Goal: Transaction & Acquisition: Purchase product/service

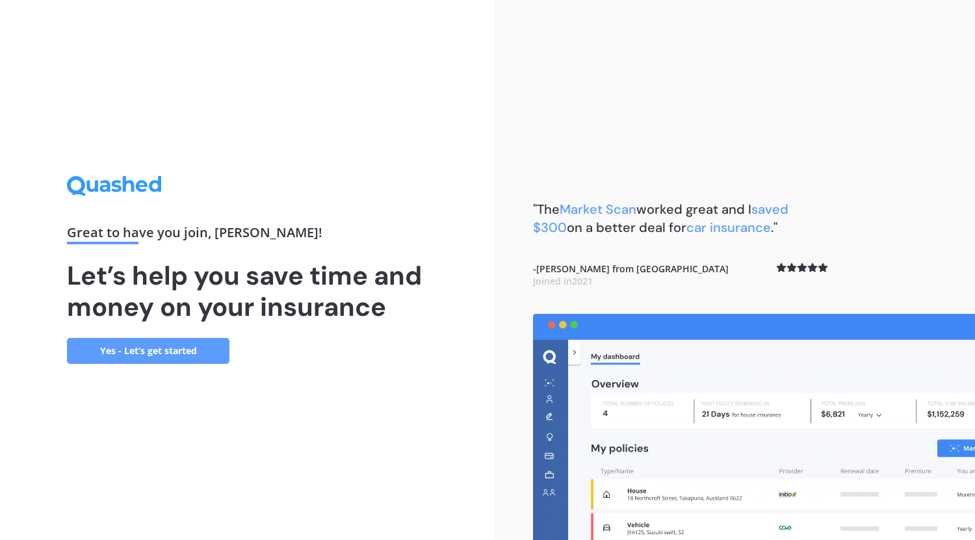
click at [126, 343] on link "Yes - Let’s get started" at bounding box center [148, 351] width 162 height 26
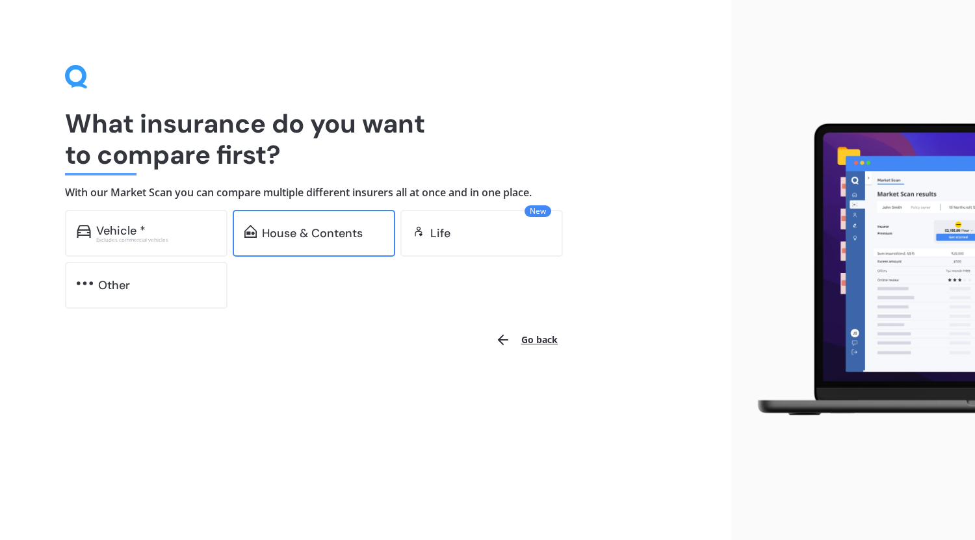
click at [284, 232] on div "House & Contents" at bounding box center [312, 233] width 101 height 13
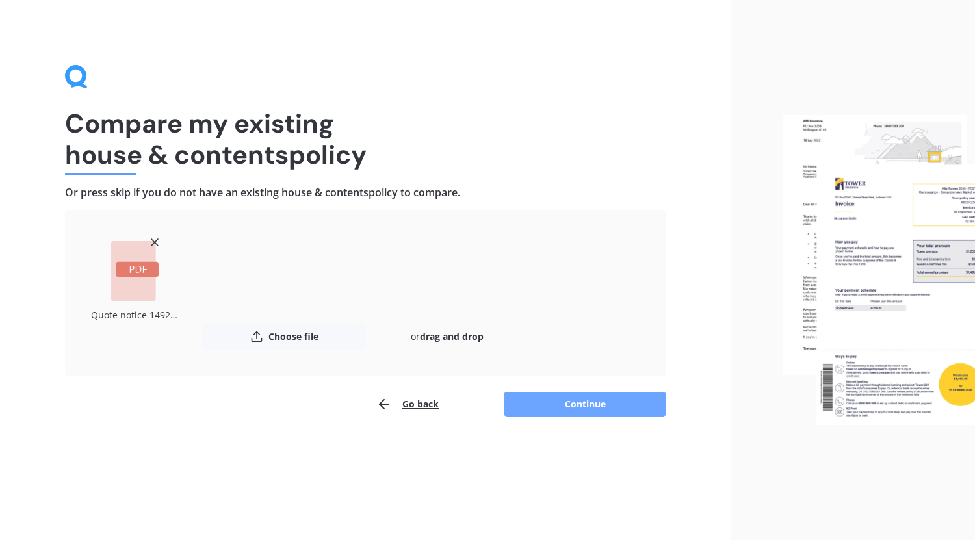
click at [591, 408] on button "Continue" at bounding box center [584, 404] width 162 height 25
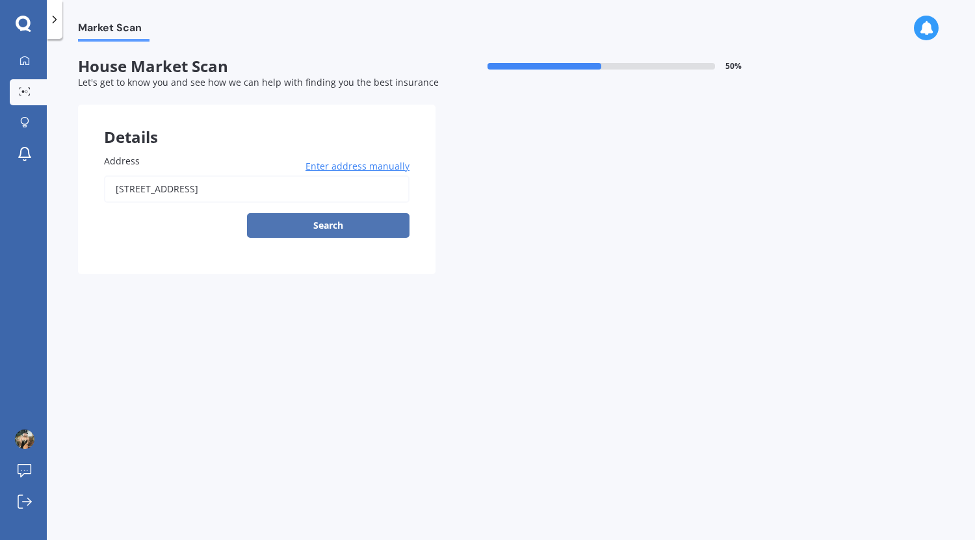
click at [389, 225] on button "Search" at bounding box center [328, 225] width 162 height 25
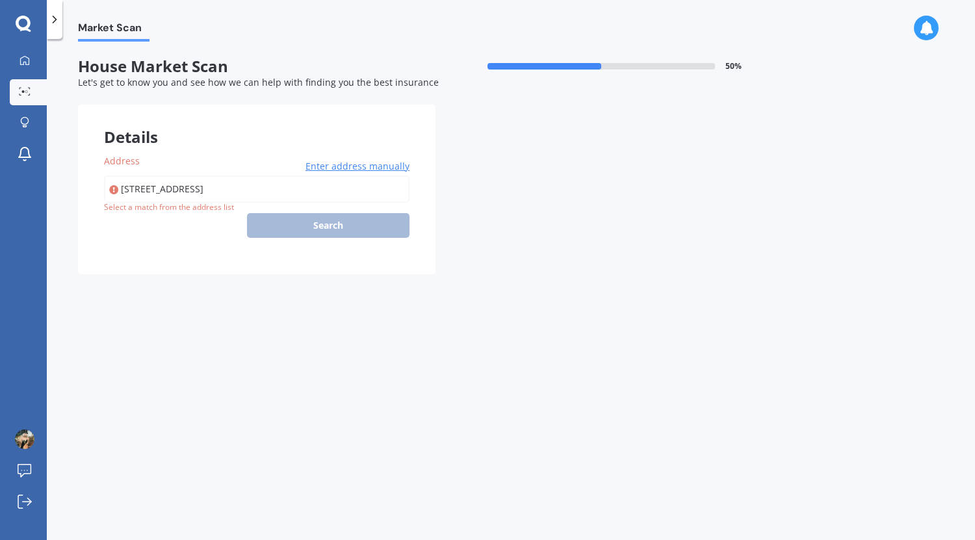
type input "[STREET_ADDRESS]"
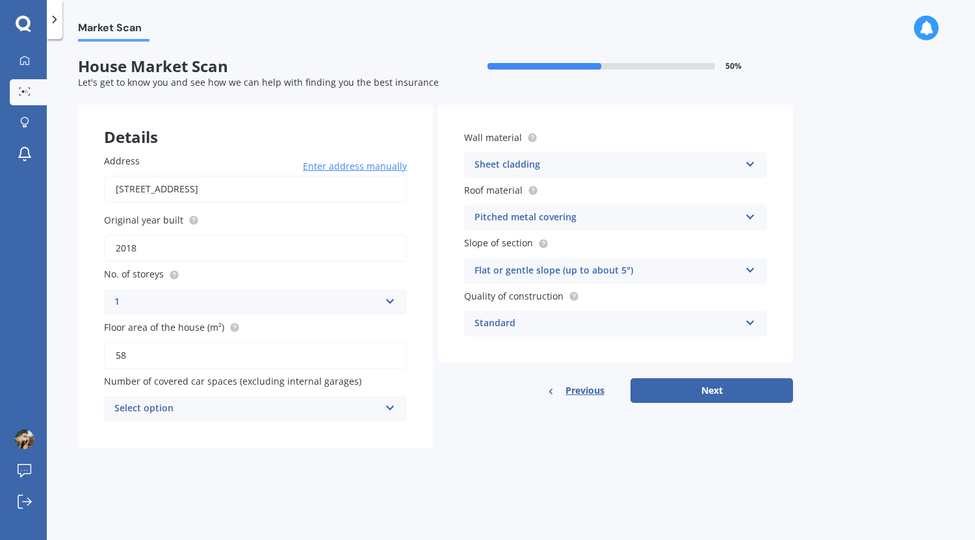
click at [557, 164] on div "Sheet cladding" at bounding box center [606, 165] width 265 height 16
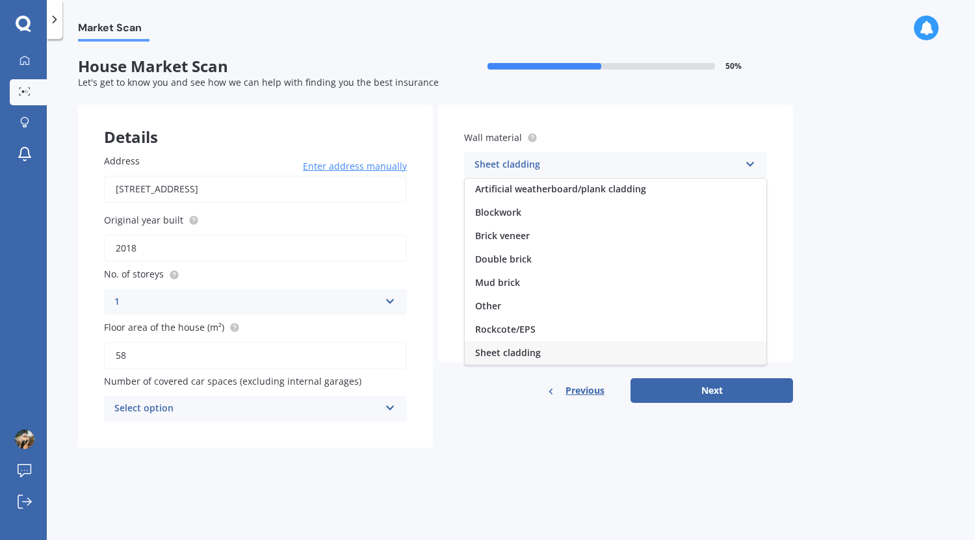
click at [557, 164] on div "Sheet cladding" at bounding box center [606, 165] width 265 height 16
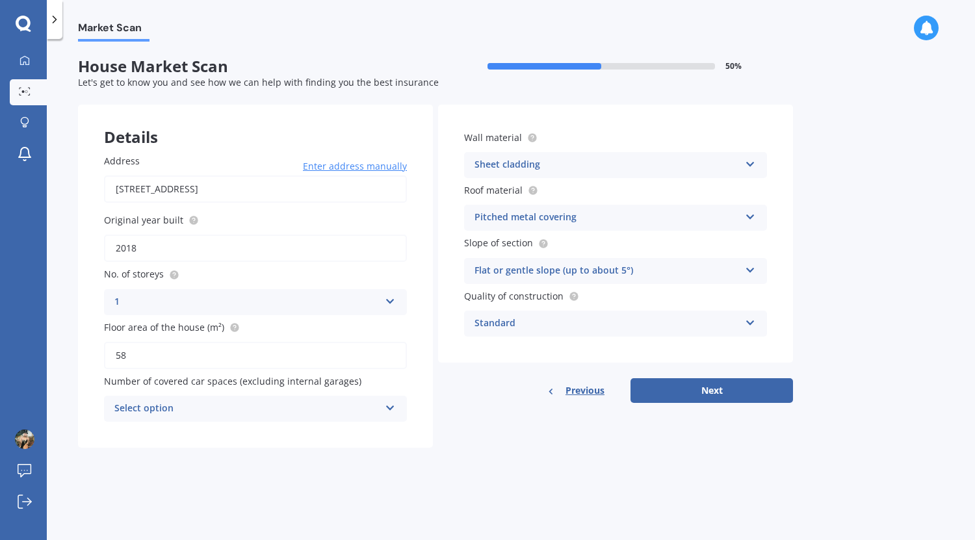
click at [543, 164] on div "Sheet cladding" at bounding box center [606, 165] width 265 height 16
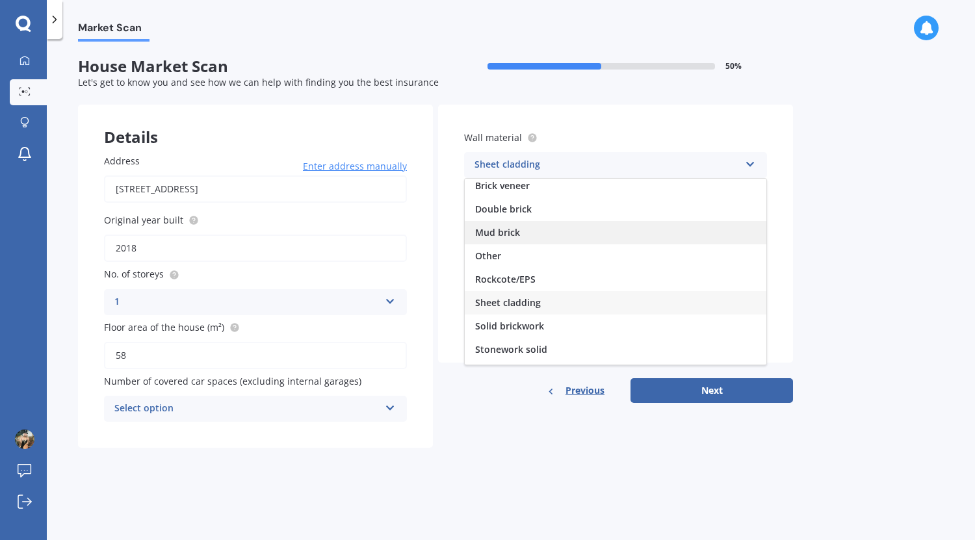
scroll to position [65, 0]
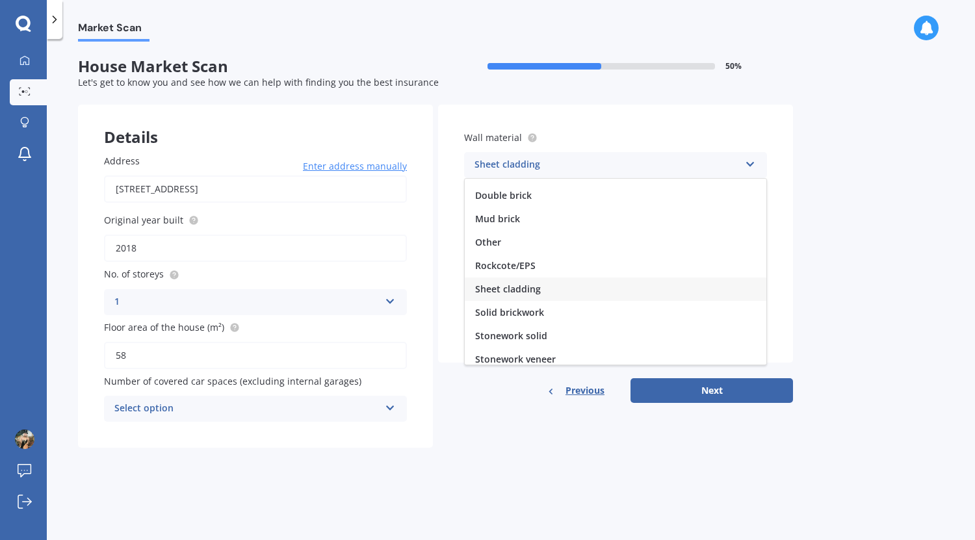
click at [561, 290] on div "Sheet cladding" at bounding box center [615, 288] width 301 height 23
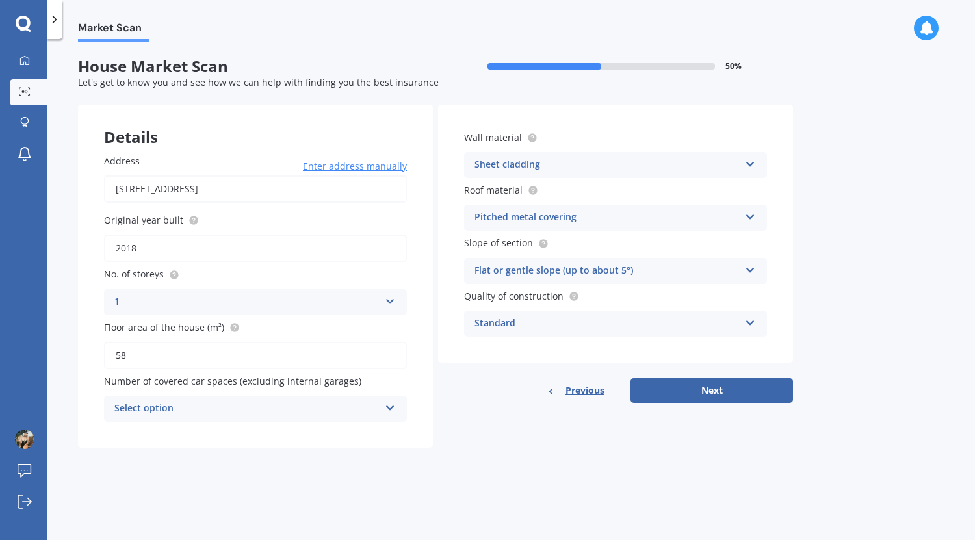
click at [561, 220] on div "Pitched metal covering" at bounding box center [606, 218] width 265 height 16
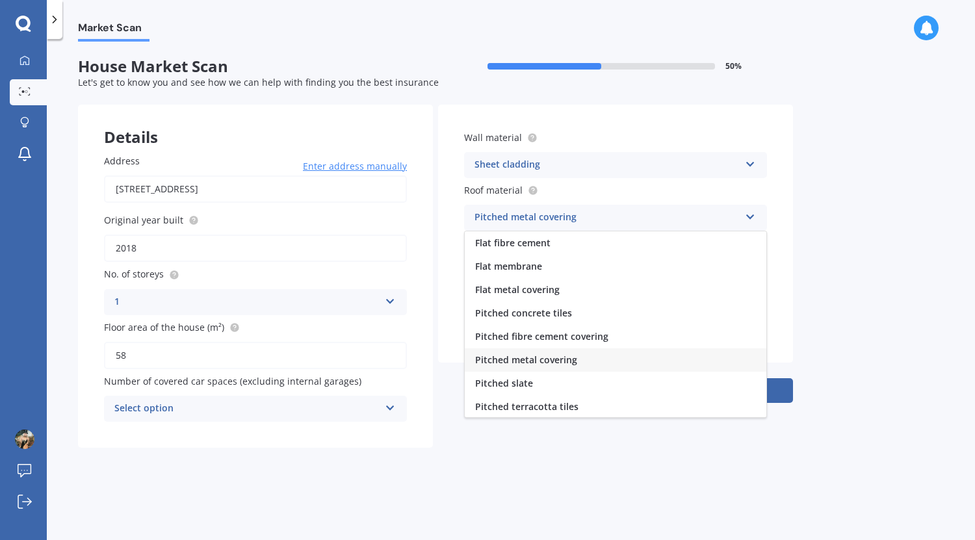
click at [550, 361] on span "Pitched metal covering" at bounding box center [526, 359] width 102 height 12
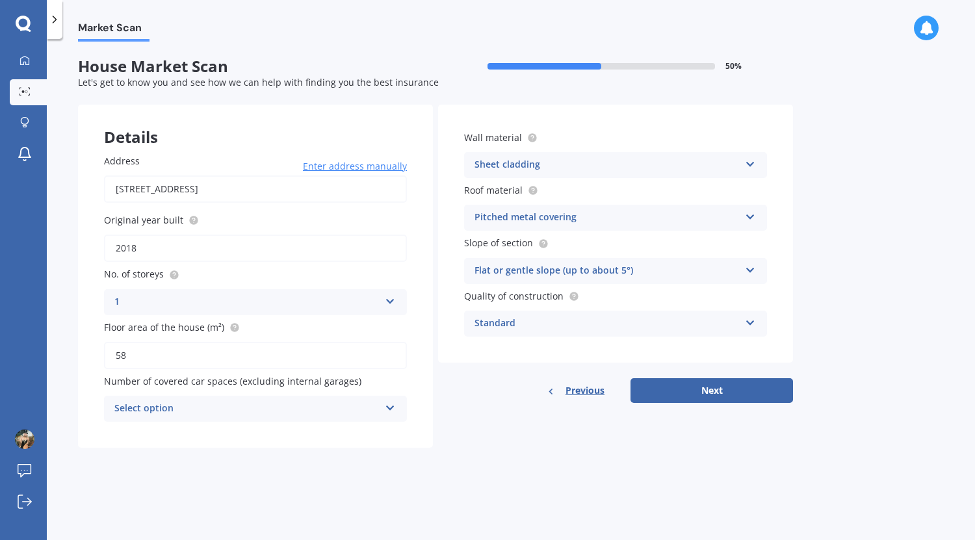
click at [528, 274] on div "Flat or gentle slope (up to about 5°)" at bounding box center [606, 271] width 265 height 16
click at [581, 294] on span "Flat or gentle slope (up to about 5°)" at bounding box center [554, 296] width 159 height 12
click at [554, 324] on div "Standard" at bounding box center [606, 324] width 265 height 16
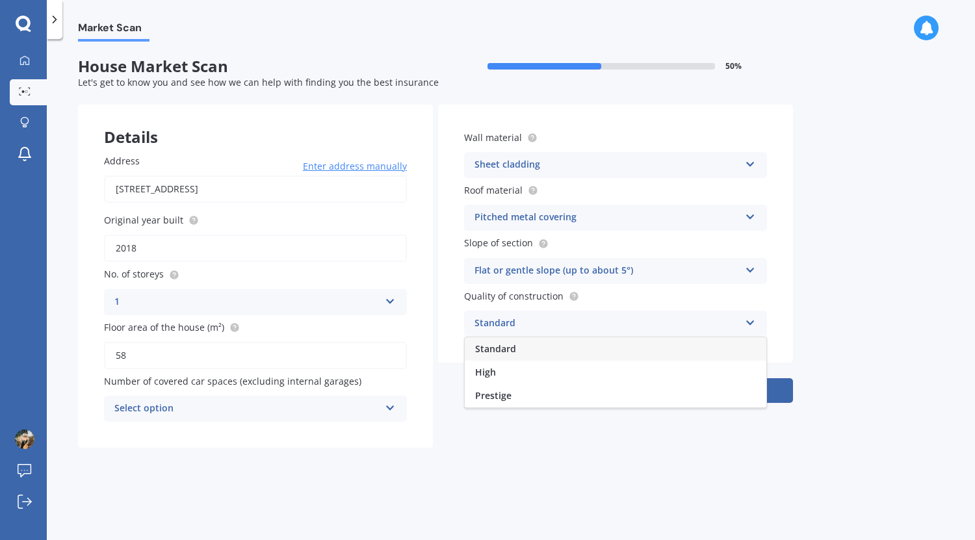
click at [505, 351] on span "Standard" at bounding box center [495, 348] width 41 height 12
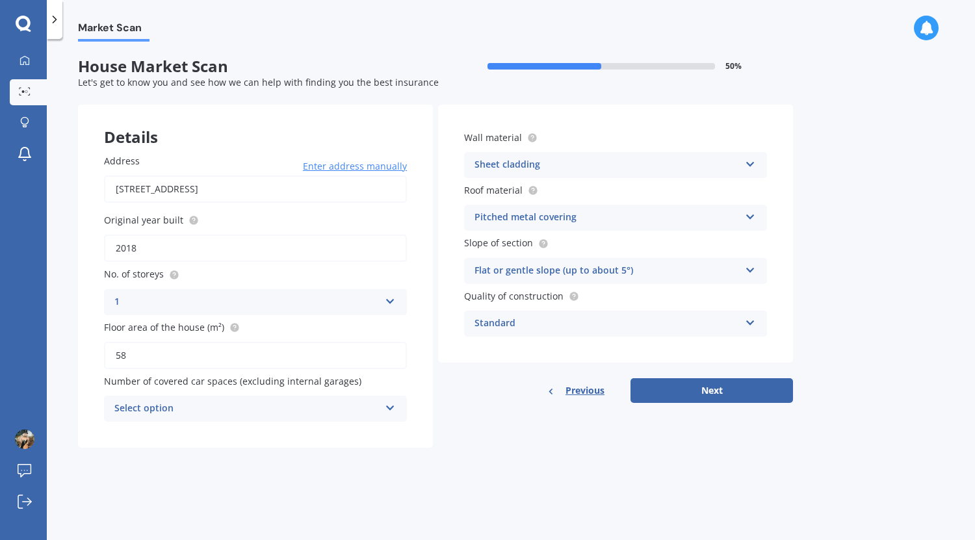
click at [516, 326] on div "Standard" at bounding box center [606, 324] width 265 height 16
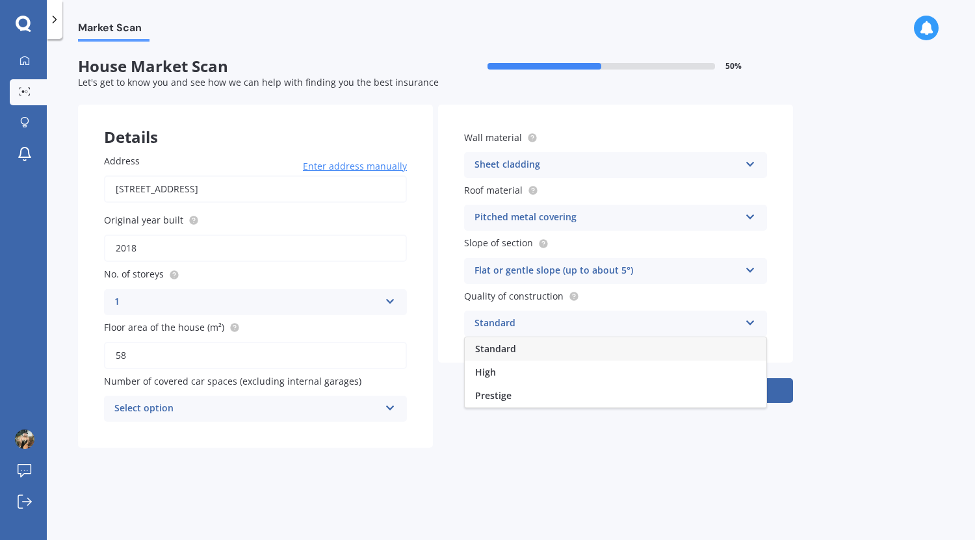
click at [513, 360] on div "Standard" at bounding box center [615, 348] width 301 height 23
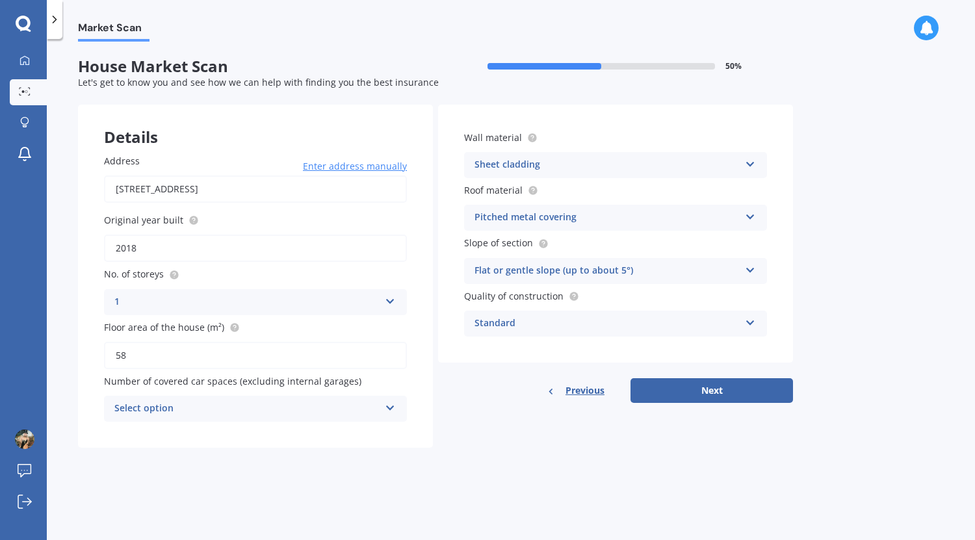
click at [399, 404] on div "Select option 0 1 2 3 4 5+" at bounding box center [255, 409] width 303 height 26
click at [206, 266] on div "0" at bounding box center [255, 266] width 301 height 23
click at [662, 396] on button "Next" at bounding box center [711, 390] width 162 height 25
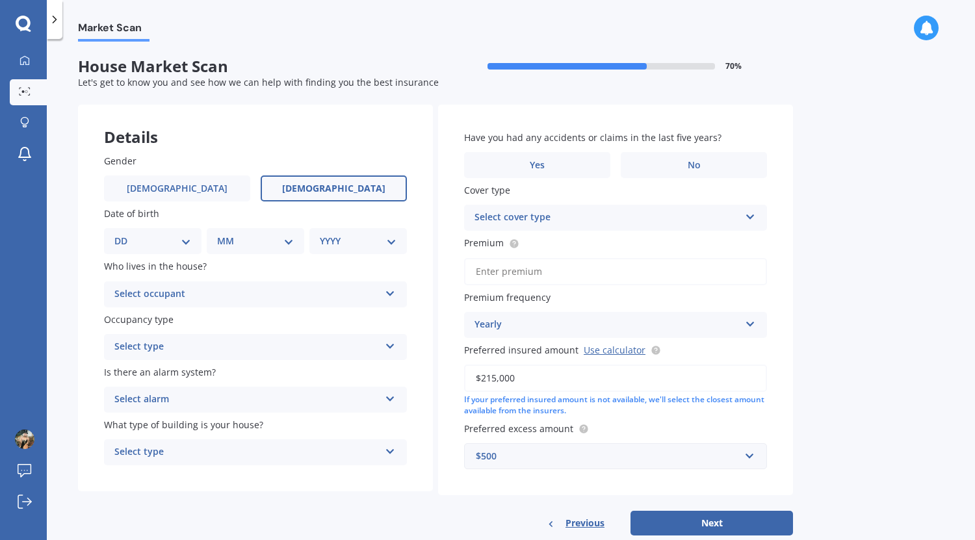
click at [310, 192] on label "[DEMOGRAPHIC_DATA]" at bounding box center [334, 188] width 146 height 26
click at [0, 0] on input "[DEMOGRAPHIC_DATA]" at bounding box center [0, 0] width 0 height 0
click at [192, 238] on div "DD 01 02 03 04 05 06 07 08 09 10 11 12 13 14 15 16 17 18 19 20 21 22 23 24 25 2…" at bounding box center [152, 241] width 97 height 26
click at [175, 242] on select "DD 01 02 03 04 05 06 07 08 09 10 11 12 13 14 15 16 17 18 19 20 21 22 23 24 25 2…" at bounding box center [152, 241] width 77 height 14
select select "12"
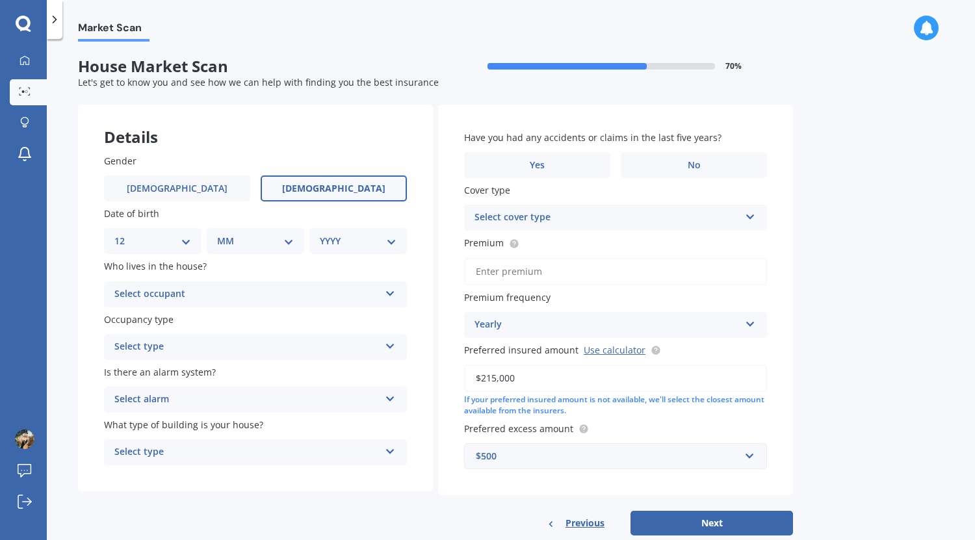
click at [125, 235] on select "DD 01 02 03 04 05 06 07 08 09 10 11 12 13 14 15 16 17 18 19 20 21 22 23 24 25 2…" at bounding box center [152, 241] width 77 height 14
click at [278, 248] on select "MM 01 02 03 04 05 06 07 08 09 10 11 12" at bounding box center [257, 241] width 71 height 14
select select "10"
click at [222, 235] on select "MM 01 02 03 04 05 06 07 08 09 10 11 12" at bounding box center [257, 241] width 71 height 14
click at [318, 237] on div "YYYY 2009 2008 2007 2006 2005 2004 2003 2002 2001 2000 1999 1998 1997 1996 1995…" at bounding box center [355, 241] width 92 height 26
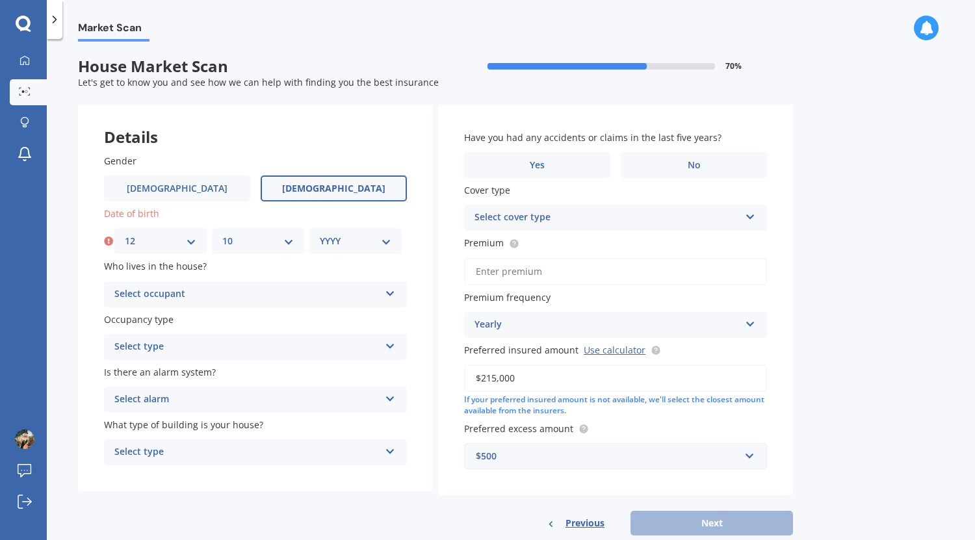
click at [333, 248] on select "YYYY 2009 2008 2007 2006 2005 2004 2003 2002 2001 2000 1999 1998 1997 1996 1995…" at bounding box center [355, 241] width 71 height 14
select select "1990"
click at [320, 235] on select "YYYY 2009 2008 2007 2006 2005 2004 2003 2002 2001 2000 1999 1998 1997 1996 1995…" at bounding box center [355, 241] width 71 height 14
click at [310, 295] on div "Select occupant" at bounding box center [246, 295] width 265 height 16
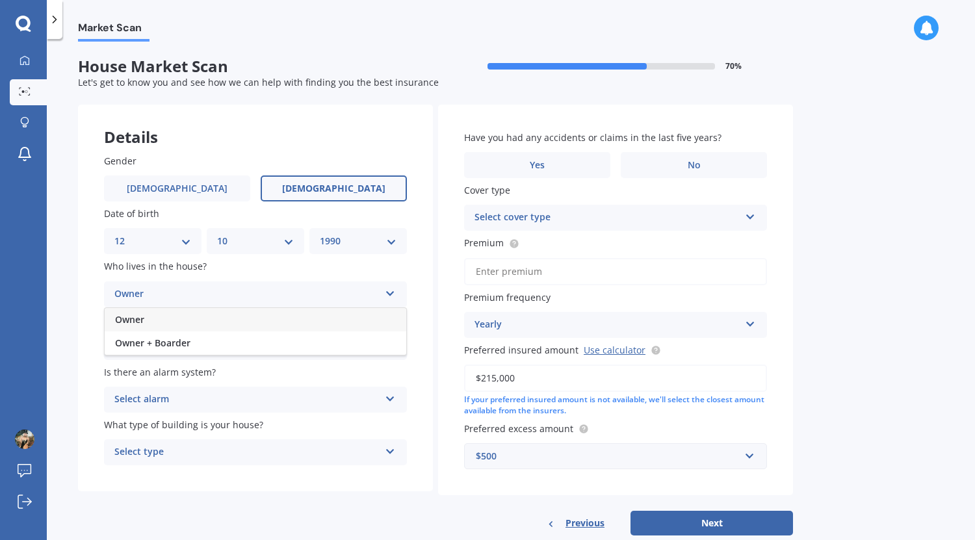
click at [210, 312] on div "Owner" at bounding box center [255, 319] width 301 height 23
click at [210, 351] on div "Select type" at bounding box center [246, 347] width 265 height 16
click at [138, 373] on span "Permanent" at bounding box center [139, 372] width 49 height 12
click at [145, 403] on div "Select alarm" at bounding box center [246, 400] width 265 height 16
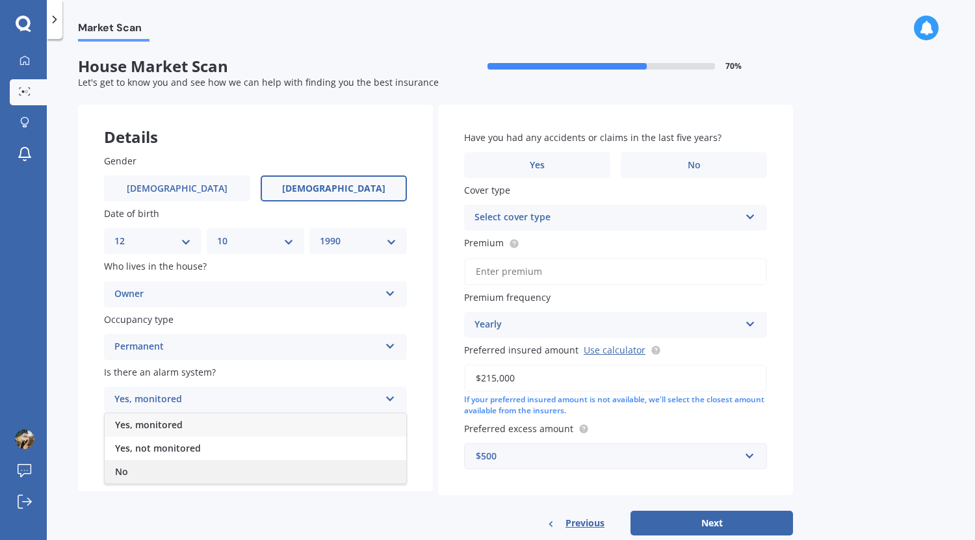
click at [146, 466] on div "No" at bounding box center [255, 471] width 301 height 23
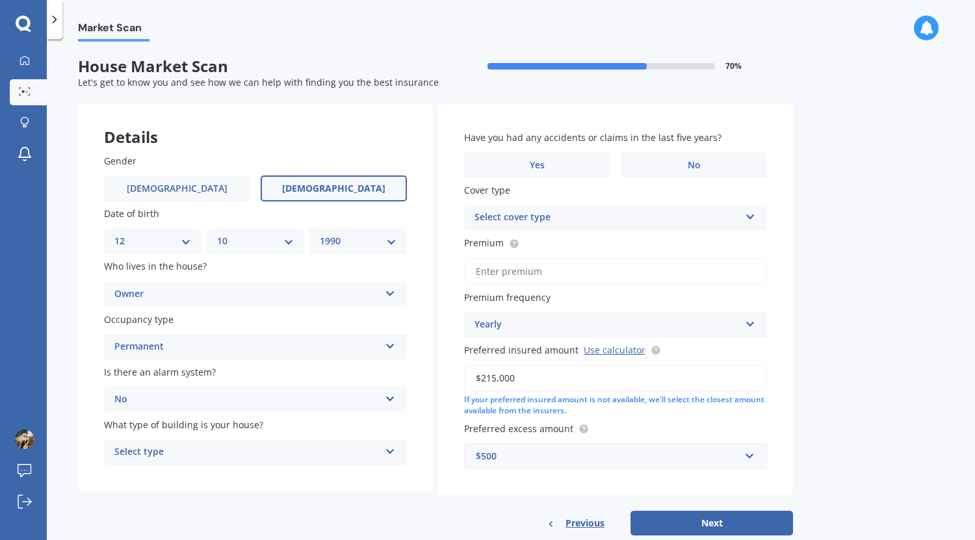
click at [149, 445] on div "Select type Freestanding Multi-unit (in a block of 6 or less) Multi-unit (in a …" at bounding box center [255, 452] width 303 height 26
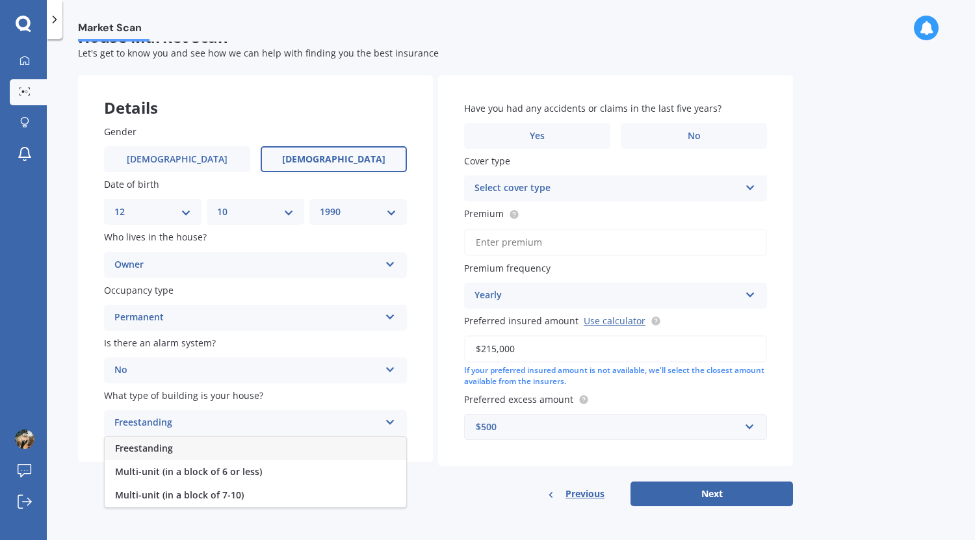
click at [193, 450] on div "Freestanding" at bounding box center [255, 448] width 301 height 23
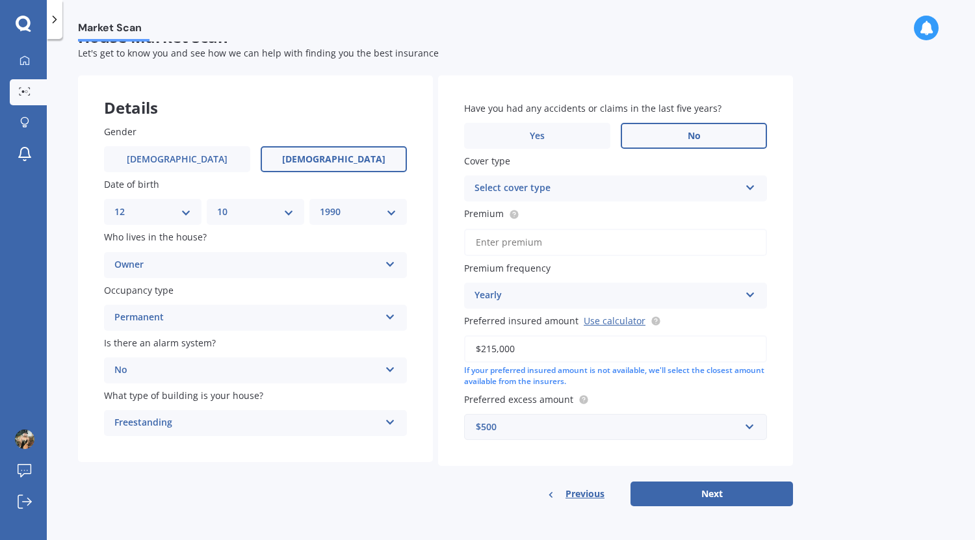
click at [703, 129] on label "No" at bounding box center [693, 136] width 146 height 26
click at [0, 0] on input "No" at bounding box center [0, 0] width 0 height 0
click at [569, 190] on div "Select cover type" at bounding box center [606, 189] width 265 height 16
click at [570, 216] on span "House Insurance - Asset Protector" at bounding box center [551, 213] width 153 height 12
click at [552, 240] on input "Premium" at bounding box center [615, 242] width 303 height 27
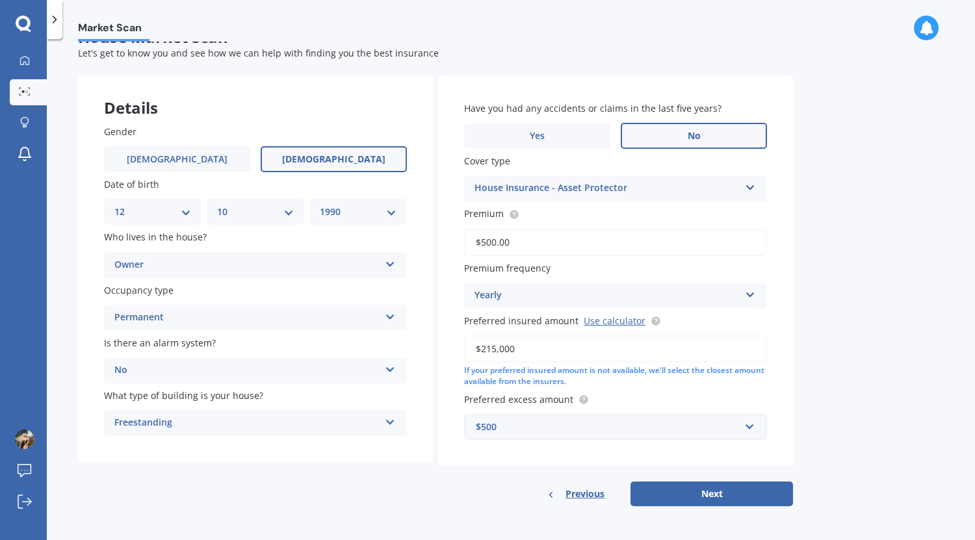
type input "$500.00"
click at [657, 299] on div "Yearly" at bounding box center [606, 296] width 265 height 16
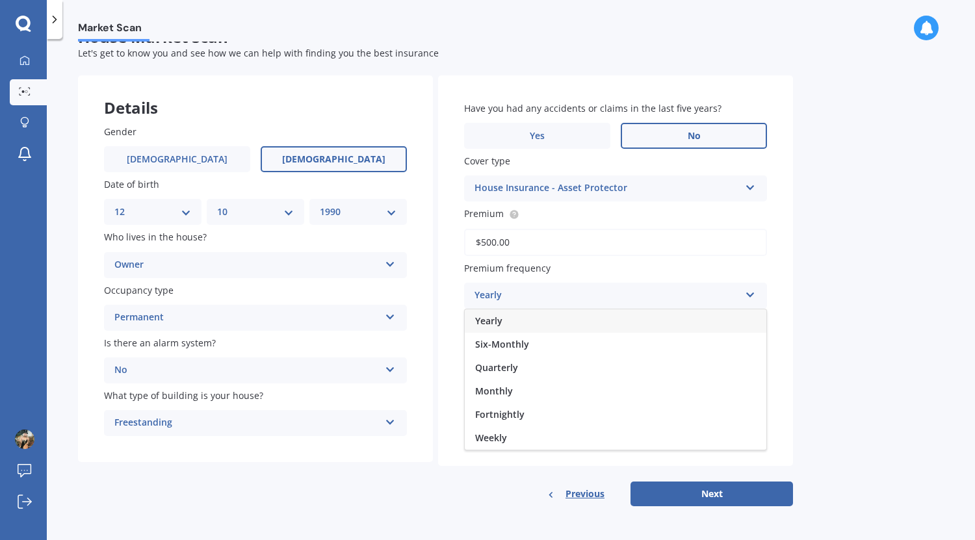
click at [657, 299] on div "Yearly" at bounding box center [606, 296] width 265 height 16
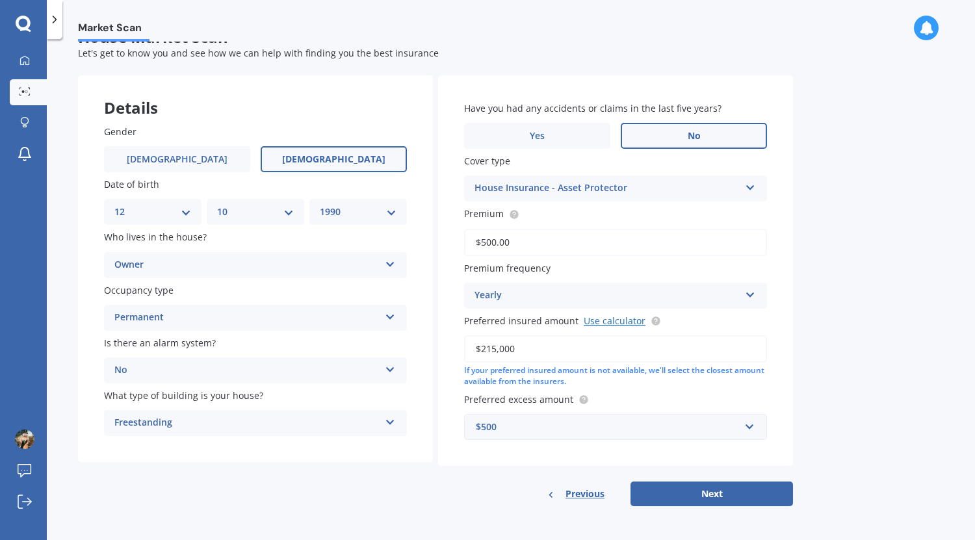
click at [615, 324] on link "Use calculator" at bounding box center [614, 320] width 62 height 12
click at [663, 501] on button "Next" at bounding box center [711, 493] width 162 height 25
select select "12"
select select "10"
select select "1990"
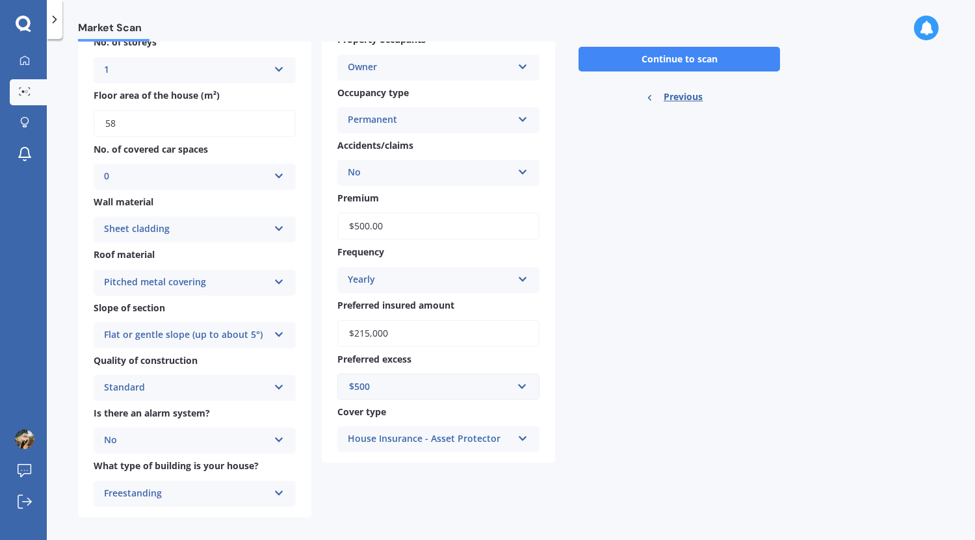
scroll to position [195, 0]
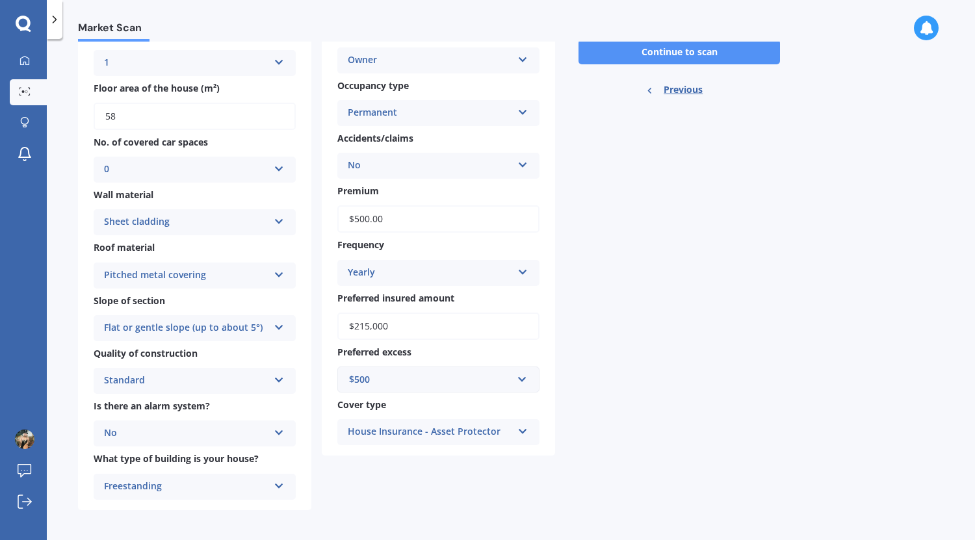
click at [631, 64] on button "Continue to scan" at bounding box center [678, 52] width 201 height 25
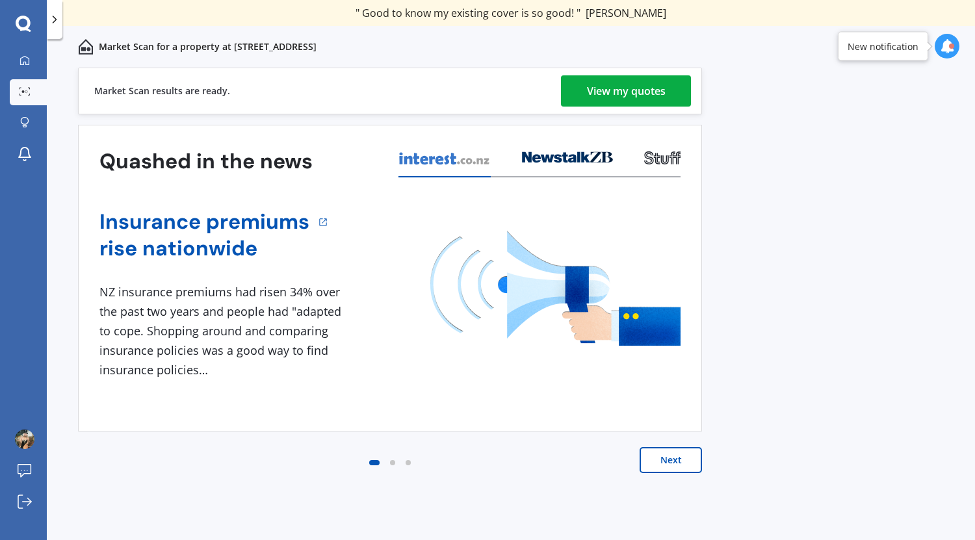
click at [622, 82] on div "View my quotes" at bounding box center [626, 90] width 79 height 31
